Goal: Transaction & Acquisition: Book appointment/travel/reservation

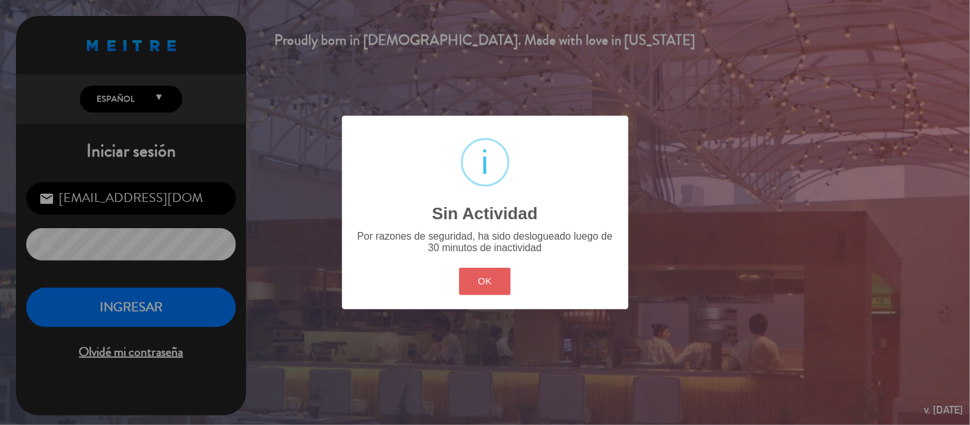
click at [484, 269] on button "OK" at bounding box center [485, 281] width 52 height 27
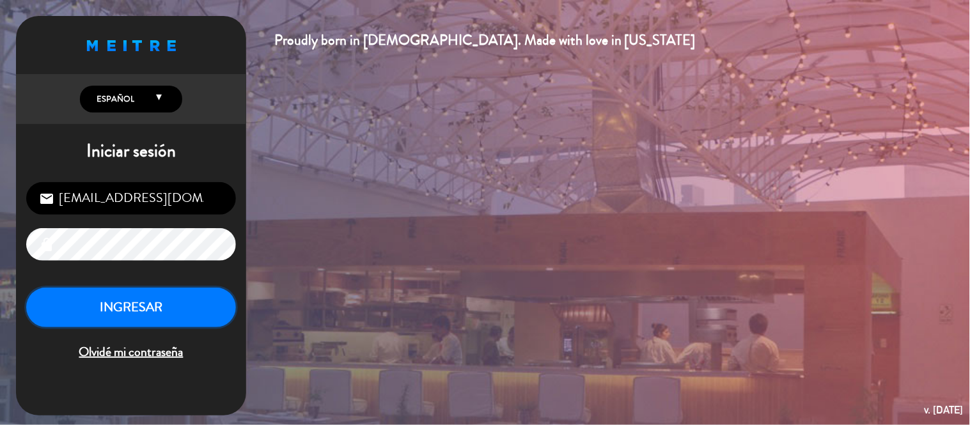
click at [162, 304] on button "INGRESAR" at bounding box center [131, 308] width 210 height 40
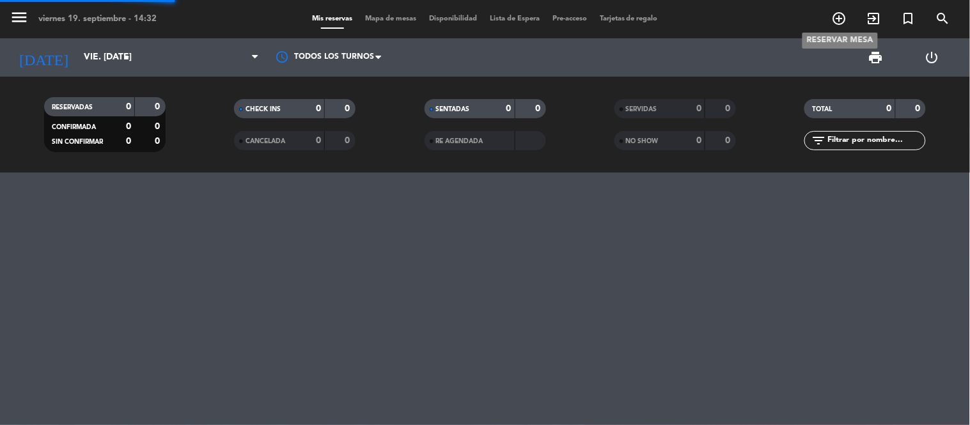
click at [842, 24] on icon "add_circle_outline" at bounding box center [839, 18] width 15 height 15
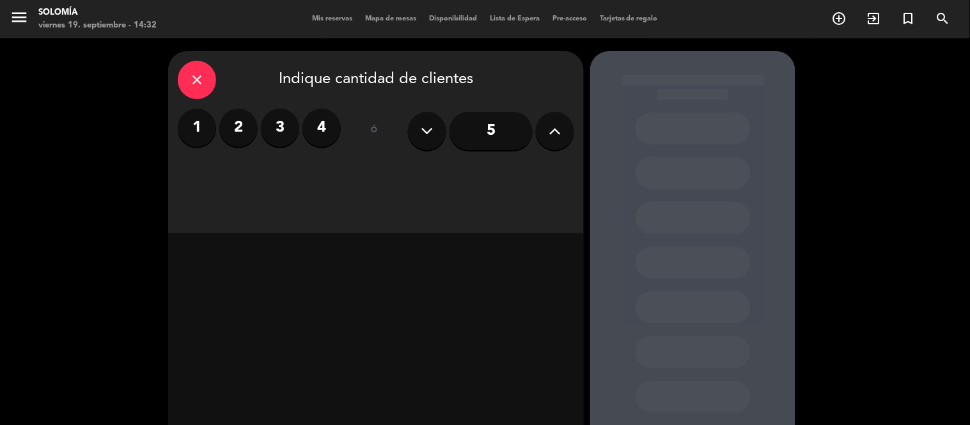
click at [193, 88] on div "close" at bounding box center [197, 80] width 38 height 38
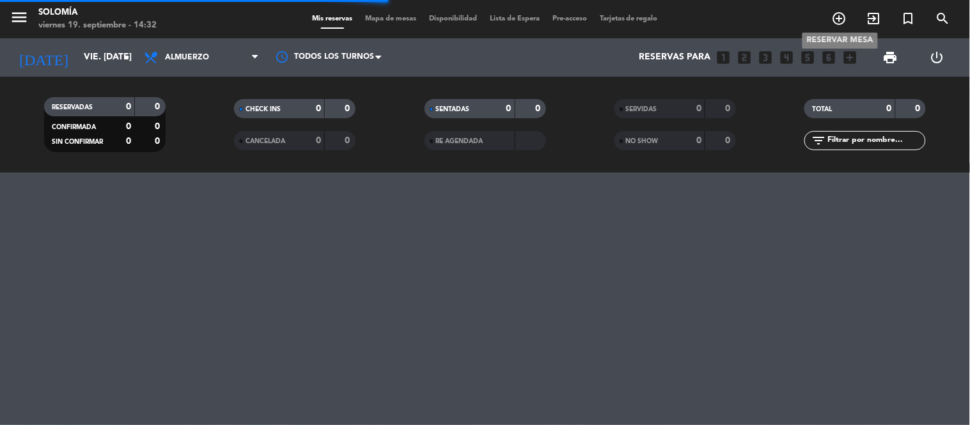
click at [836, 17] on icon "add_circle_outline" at bounding box center [839, 18] width 15 height 15
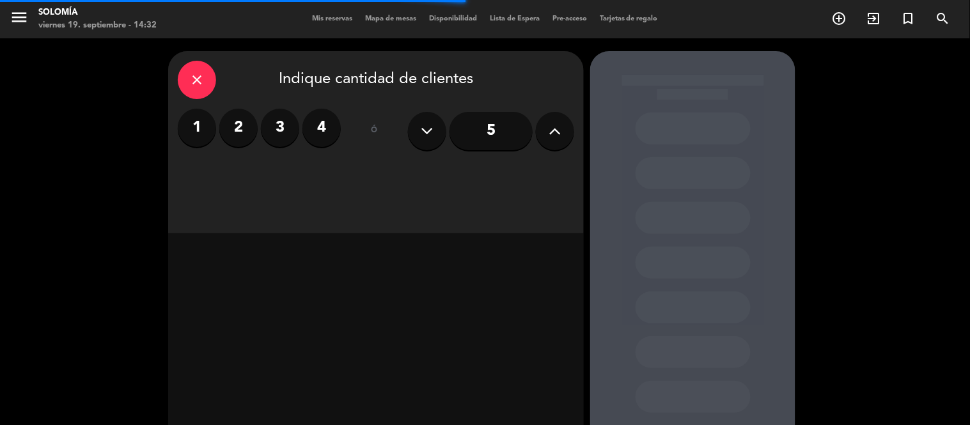
click at [326, 128] on label "4" at bounding box center [321, 128] width 38 height 38
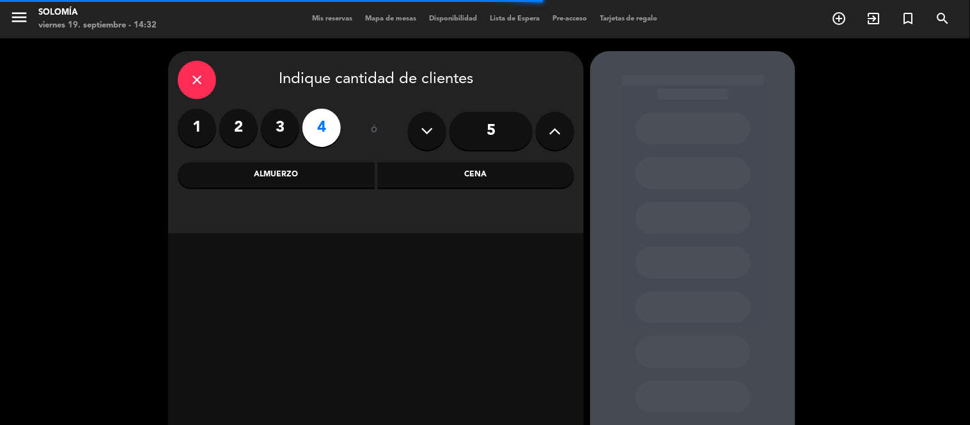
click at [426, 180] on div "Cena" at bounding box center [476, 175] width 197 height 26
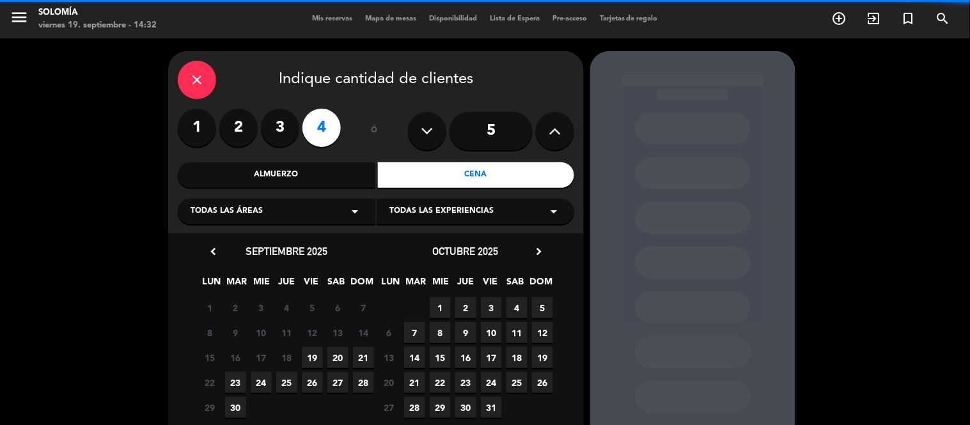
click at [314, 360] on span "19" at bounding box center [312, 357] width 21 height 21
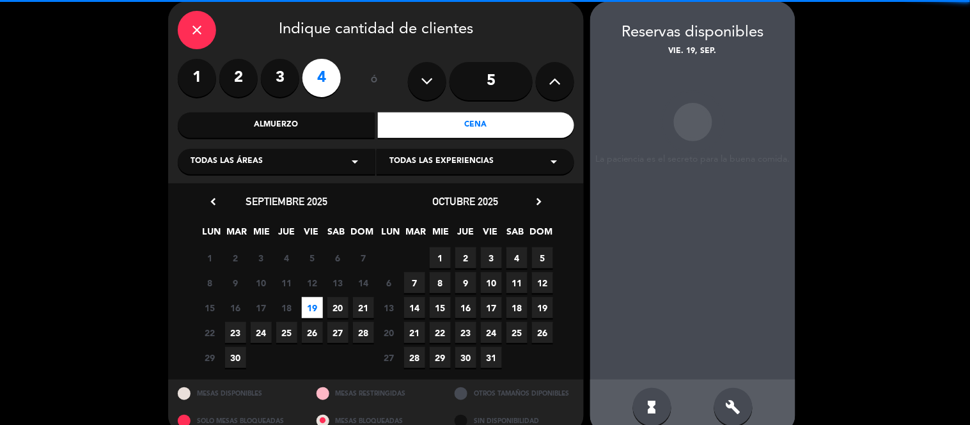
scroll to position [51, 0]
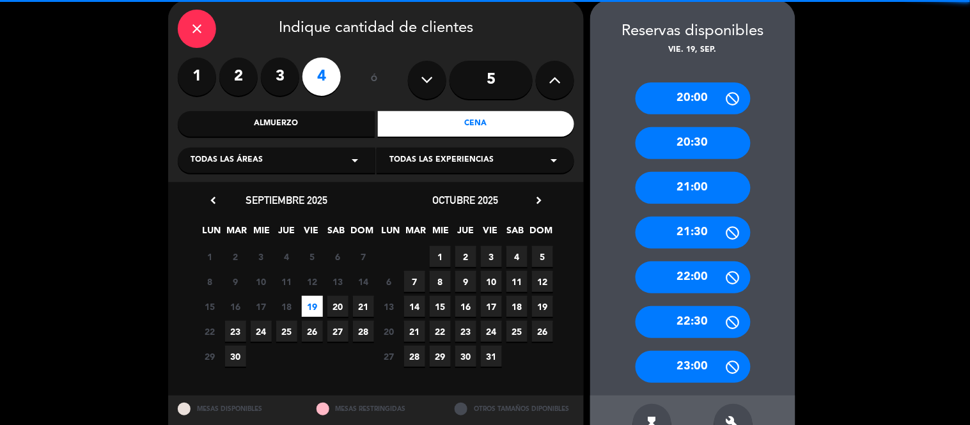
click at [711, 194] on div "21:00" at bounding box center [692, 188] width 115 height 32
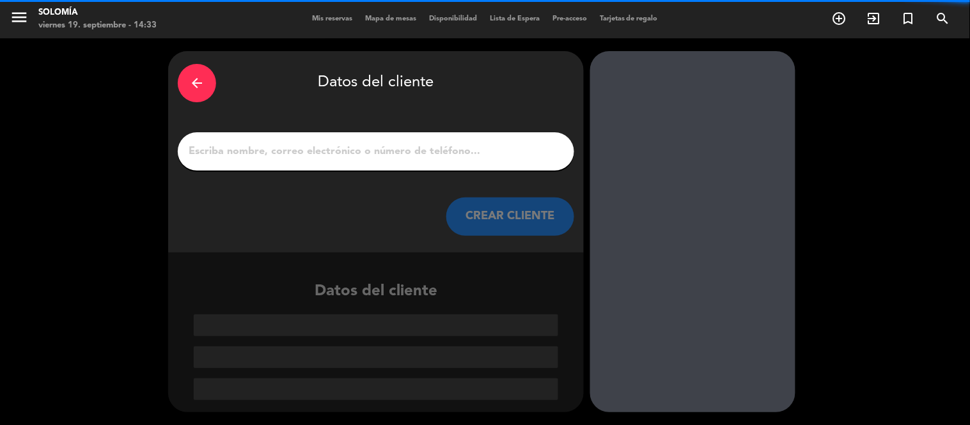
scroll to position [0, 0]
click at [399, 157] on input "1" at bounding box center [375, 152] width 377 height 18
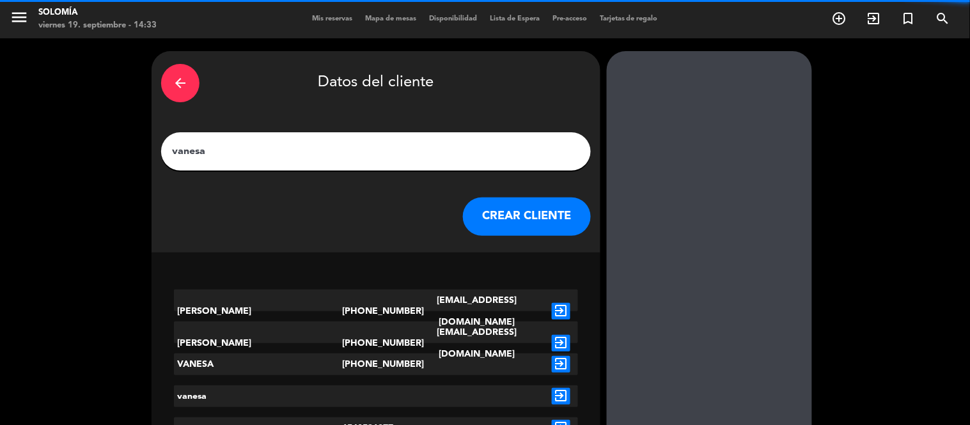
type input "vanesa"
click at [493, 218] on button "CREAR CLIENTE" at bounding box center [527, 217] width 128 height 38
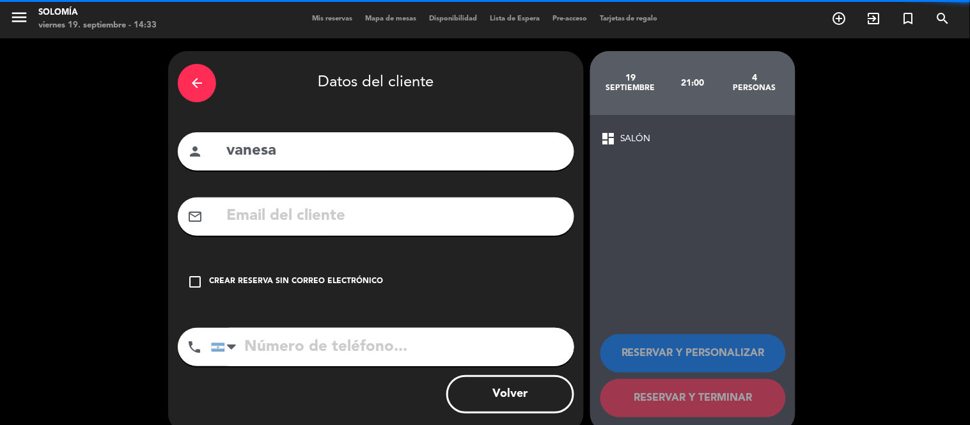
drag, startPoint x: 290, startPoint y: 283, endPoint x: 296, endPoint y: 297, distance: 14.6
click at [290, 283] on div "Crear reserva sin correo electrónico" at bounding box center [296, 281] width 174 height 13
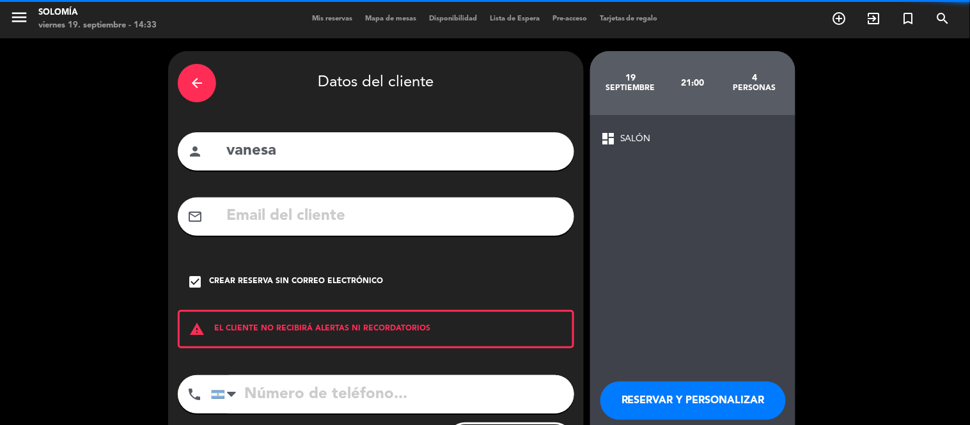
click at [337, 386] on input "tel" at bounding box center [392, 394] width 363 height 38
type input "1140531877"
click at [662, 398] on button "RESERVAR Y PERSONALIZAR" at bounding box center [692, 401] width 185 height 38
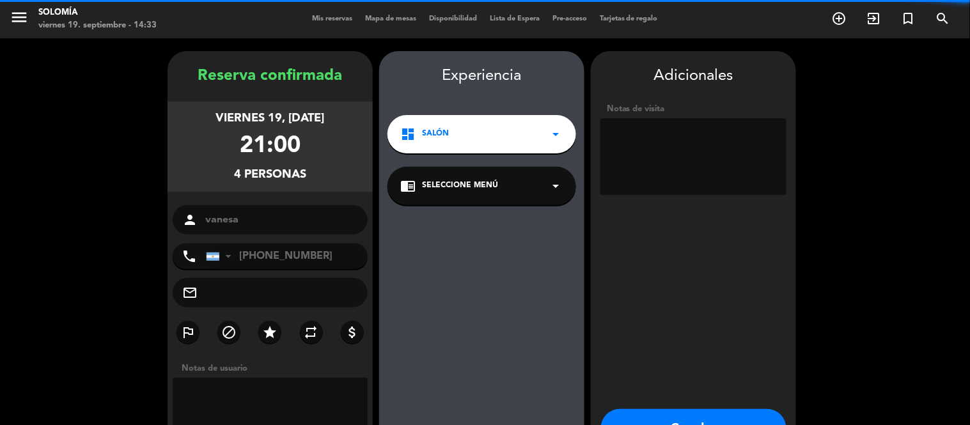
scroll to position [51, 0]
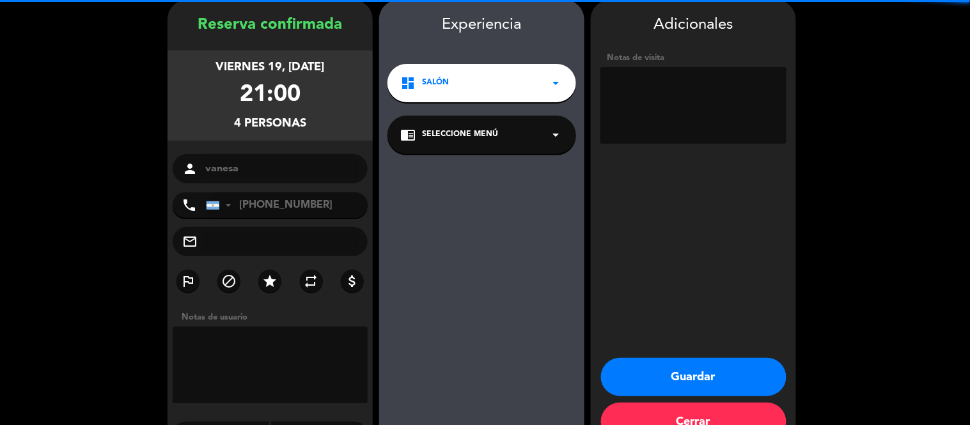
click at [642, 117] on textarea at bounding box center [693, 105] width 186 height 77
type textarea "ventana"
click at [691, 378] on button "Guardar" at bounding box center [693, 377] width 185 height 38
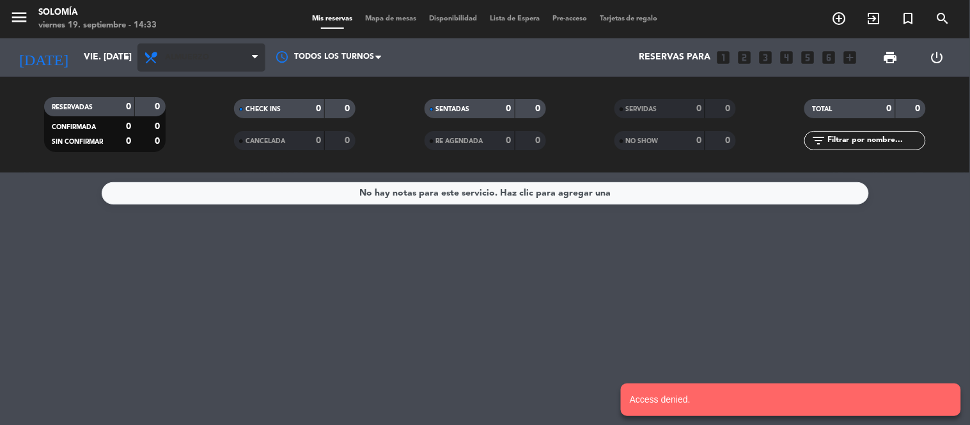
click at [203, 49] on span "Almuerzo" at bounding box center [201, 57] width 128 height 28
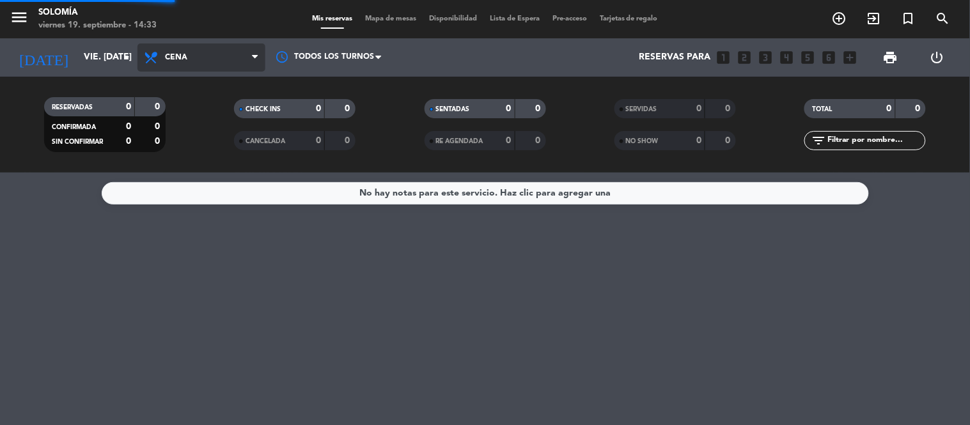
click at [196, 132] on div "menu [PERSON_NAME] 19. septiembre - 14:33 Mis reservas Mapa de mesas Disponibil…" at bounding box center [485, 86] width 970 height 173
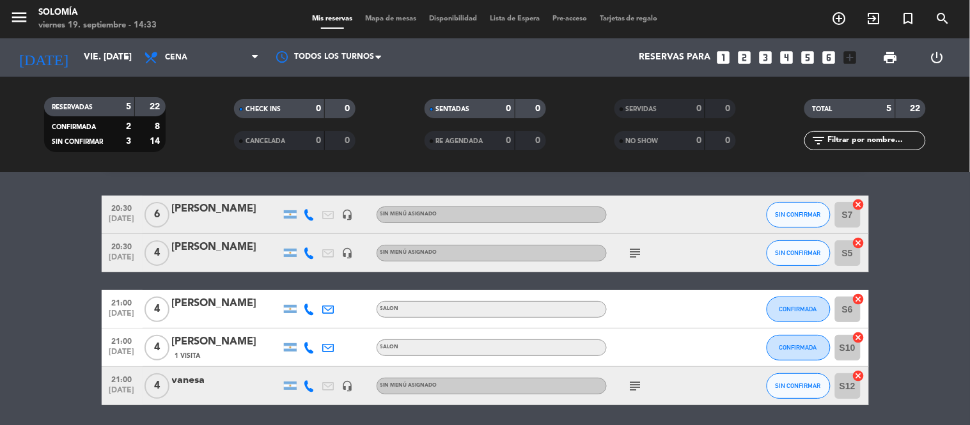
scroll to position [71, 0]
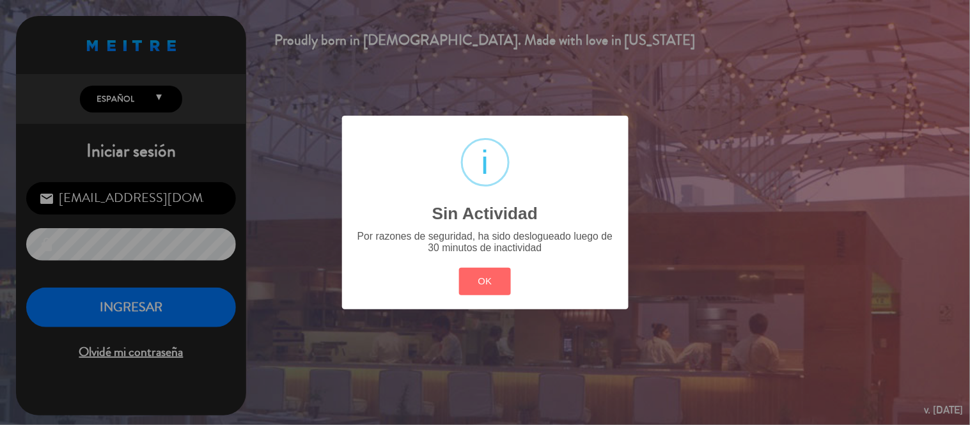
click at [487, 259] on div "? ! i Sin Actividad × Por razones de seguridad, ha sido deslogueado luego de 30…" at bounding box center [485, 212] width 286 height 193
click at [484, 276] on button "OK" at bounding box center [485, 281] width 52 height 27
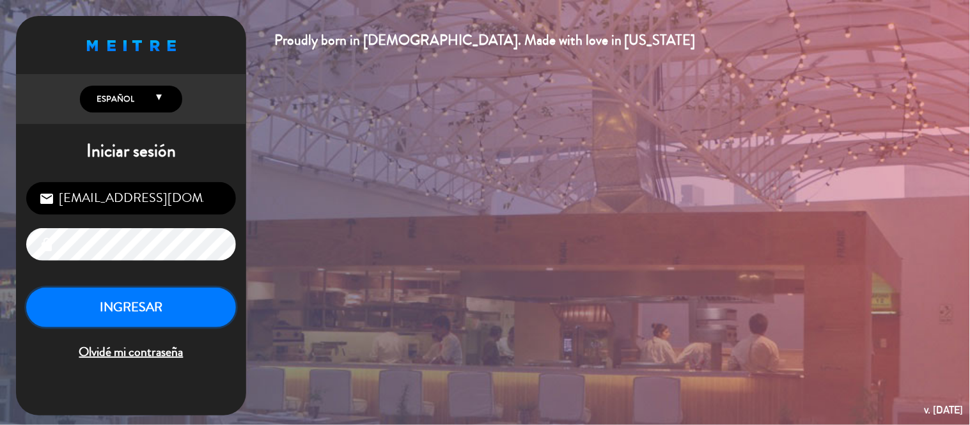
click at [194, 300] on button "INGRESAR" at bounding box center [131, 308] width 210 height 40
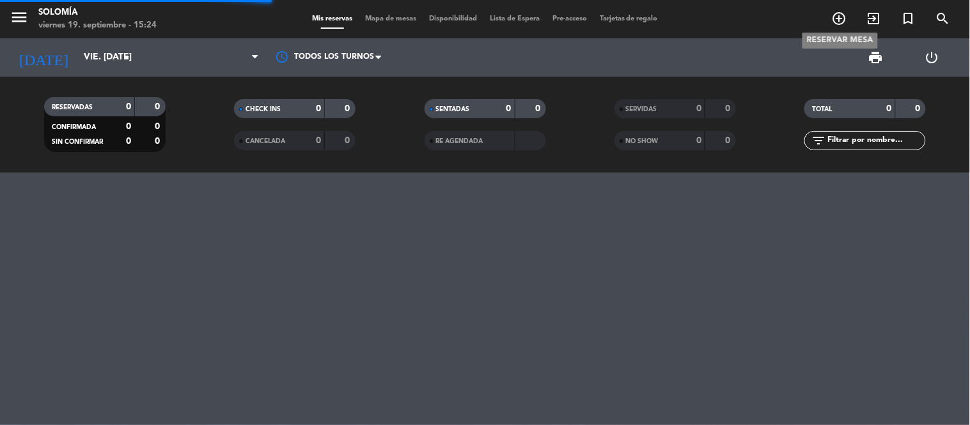
click at [846, 17] on icon "add_circle_outline" at bounding box center [839, 18] width 15 height 15
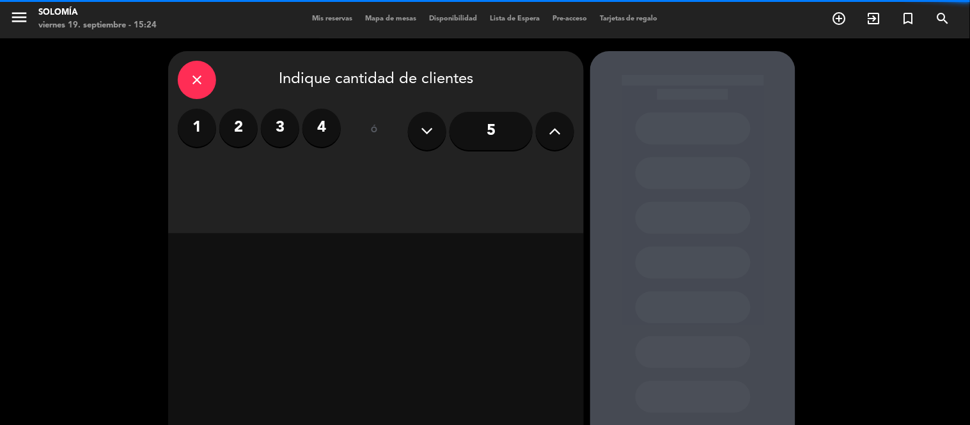
click at [546, 137] on button at bounding box center [555, 131] width 38 height 38
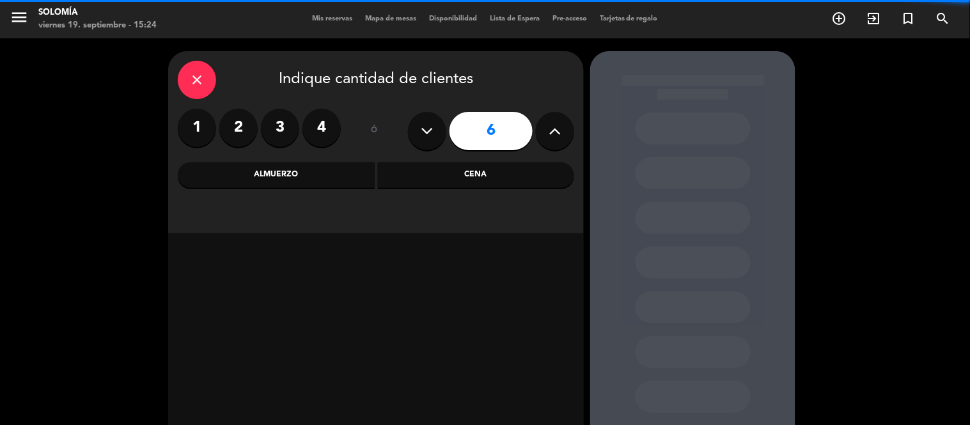
click at [547, 137] on button at bounding box center [555, 131] width 38 height 38
type input "8"
click at [472, 176] on div "Cena" at bounding box center [476, 175] width 197 height 26
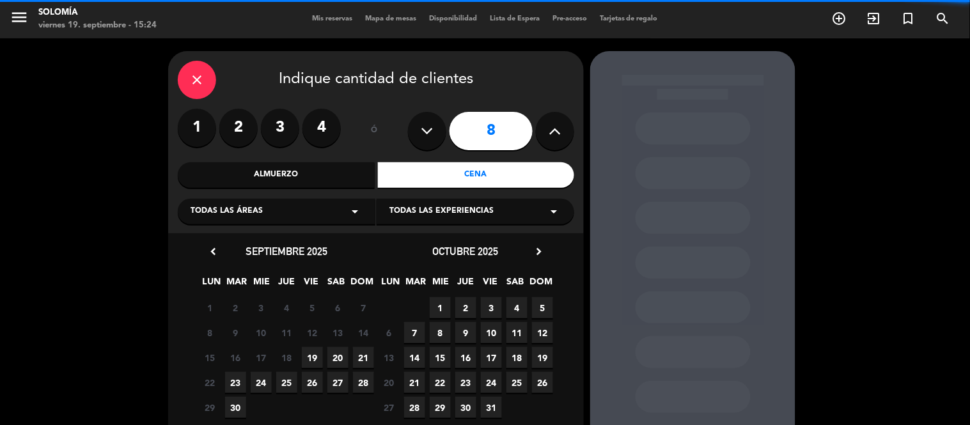
click at [313, 359] on span "19" at bounding box center [312, 357] width 21 height 21
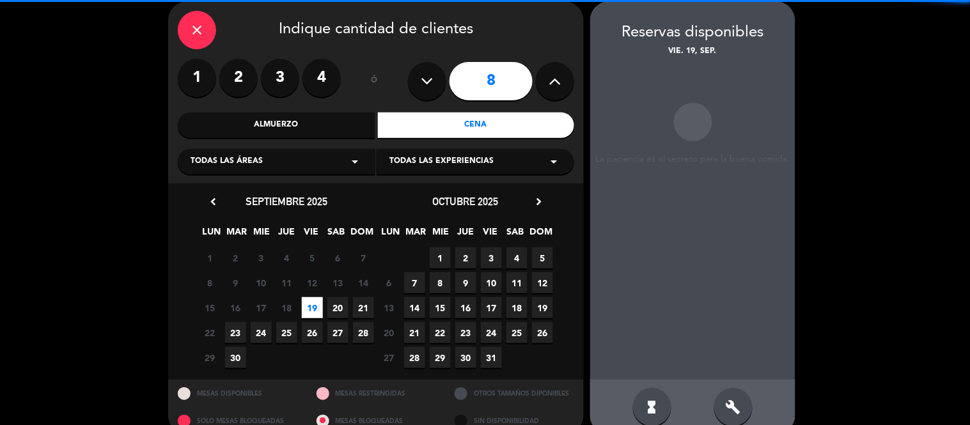
scroll to position [51, 0]
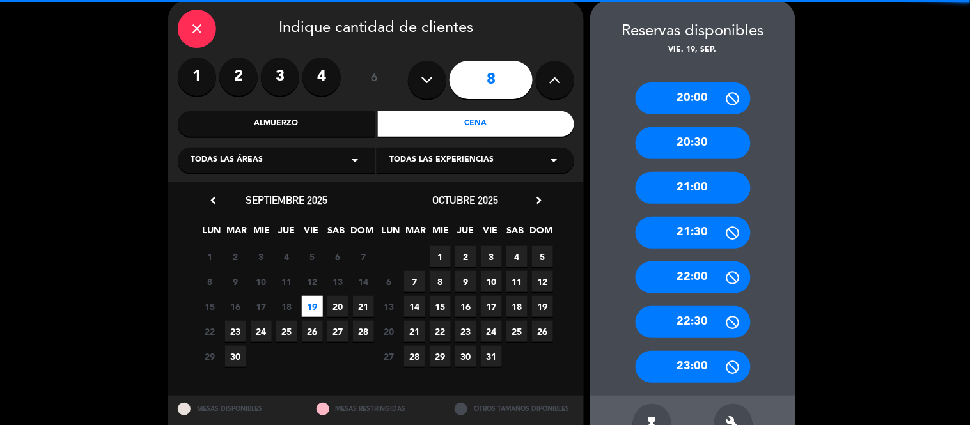
click at [699, 192] on div "21:00" at bounding box center [692, 188] width 115 height 32
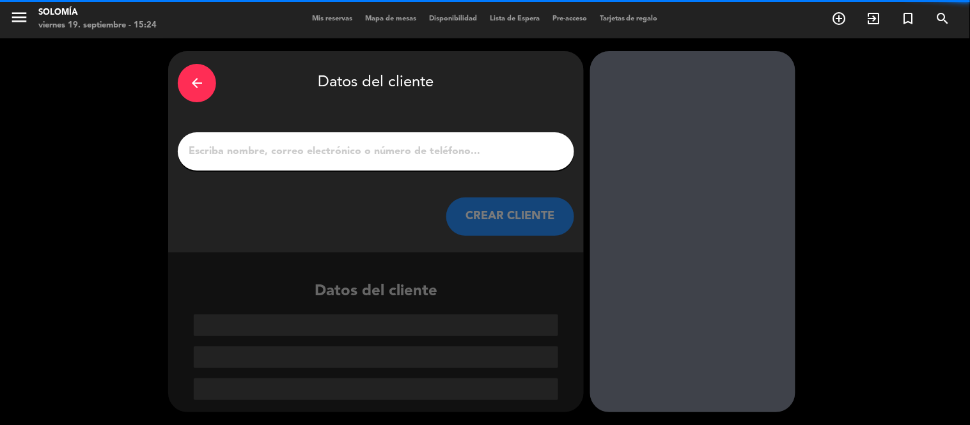
scroll to position [0, 0]
click at [430, 152] on input "1" at bounding box center [375, 152] width 377 height 18
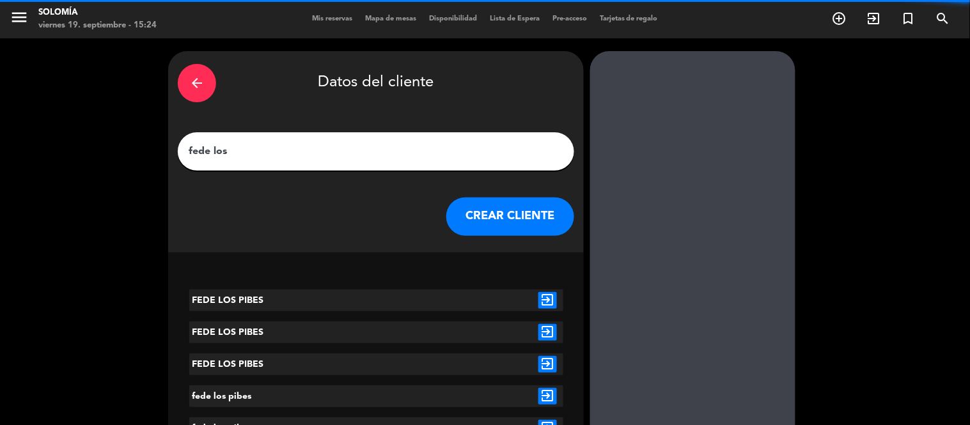
type input "fede los"
click at [554, 297] on icon "exit_to_app" at bounding box center [547, 300] width 19 height 17
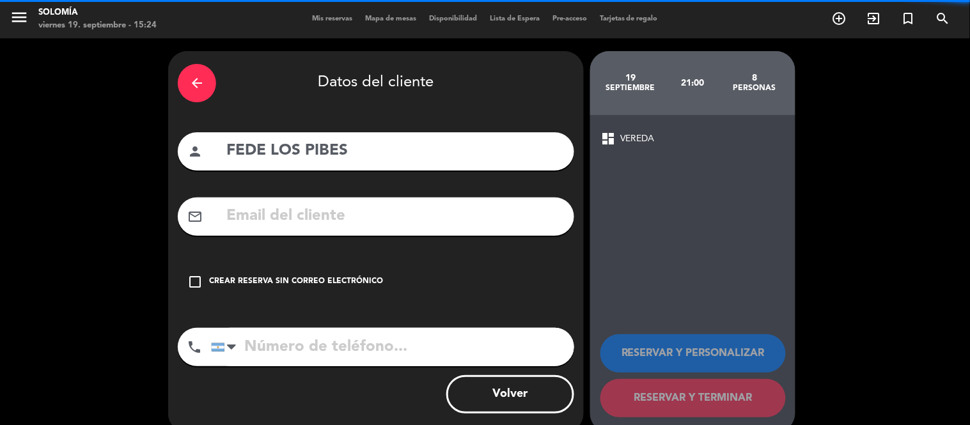
click at [339, 277] on div "Crear reserva sin correo electrónico" at bounding box center [296, 281] width 174 height 13
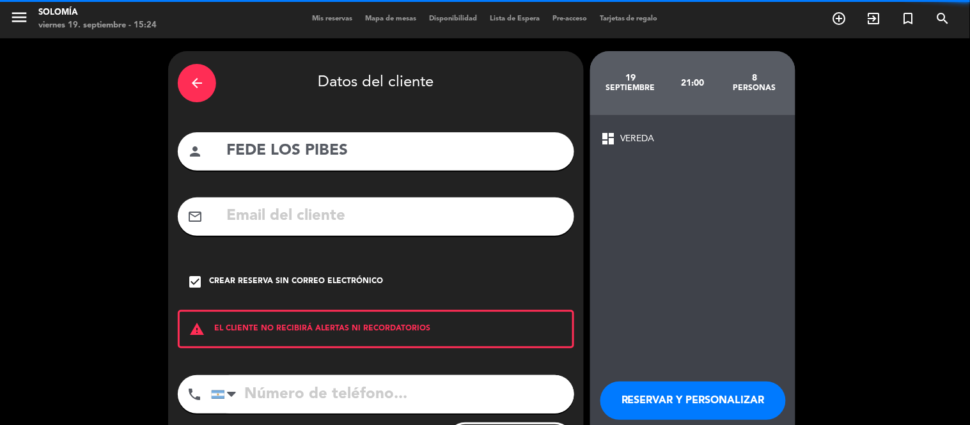
click at [720, 393] on button "RESERVAR Y PERSONALIZAR" at bounding box center [692, 401] width 185 height 38
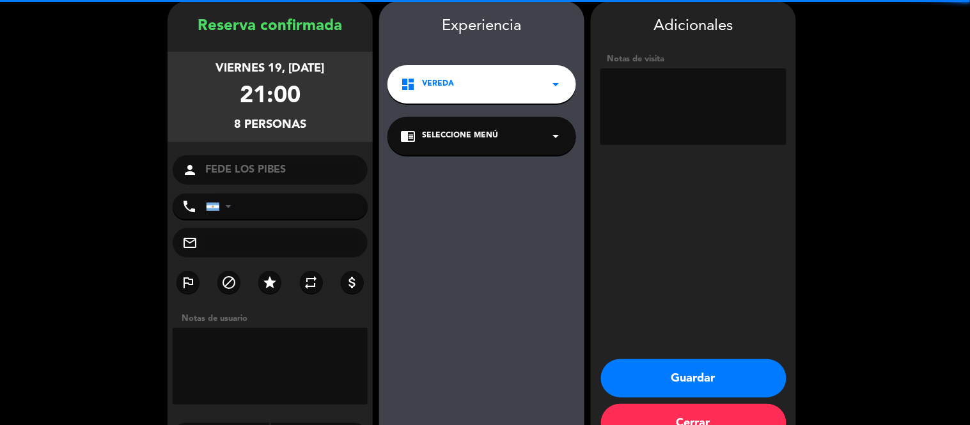
scroll to position [51, 0]
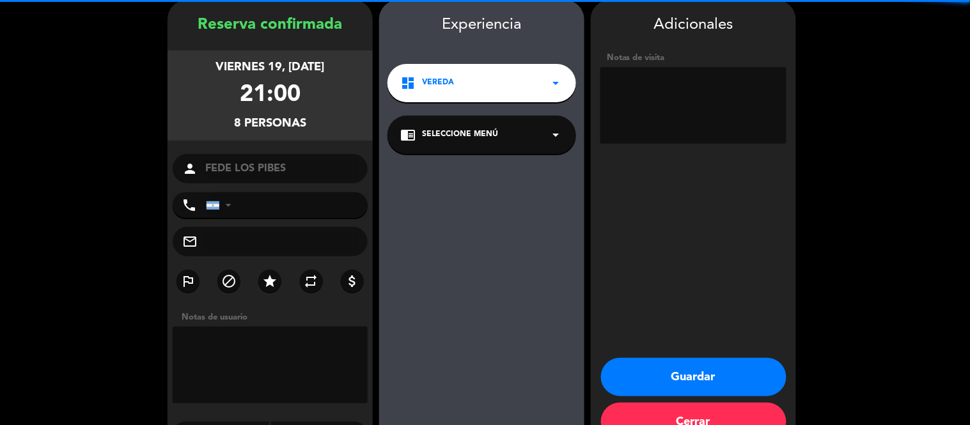
click at [633, 102] on textarea at bounding box center [693, 105] width 186 height 77
type textarea "afuera"
click at [672, 382] on button "Guardar" at bounding box center [693, 377] width 185 height 38
